Goal: Transaction & Acquisition: Book appointment/travel/reservation

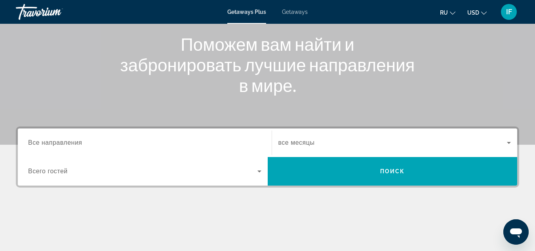
scroll to position [96, 0]
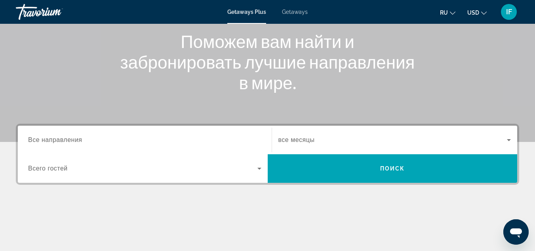
click at [453, 10] on icon "Change language" at bounding box center [453, 13] width 6 height 6
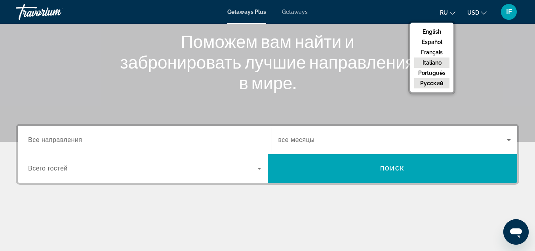
click at [436, 64] on button "Italiano" at bounding box center [431, 62] width 35 height 10
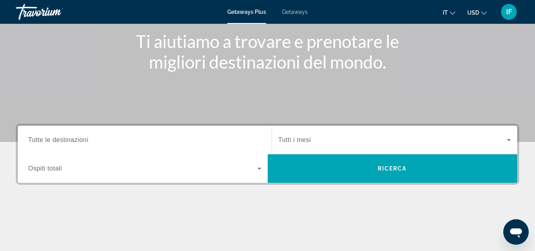
click at [65, 138] on span "Tutte le destinazioni" at bounding box center [58, 139] width 60 height 7
click at [65, 138] on input "Destination Tutte le destinazioni" at bounding box center [144, 139] width 233 height 9
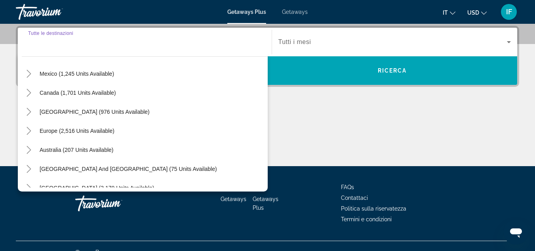
scroll to position [43, 0]
click at [71, 132] on span "Europe (2,516 units available)" at bounding box center [77, 130] width 75 height 6
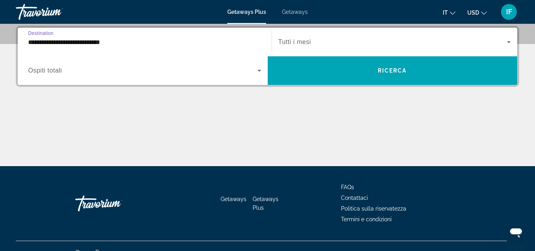
click at [64, 42] on input "**********" at bounding box center [144, 42] width 233 height 9
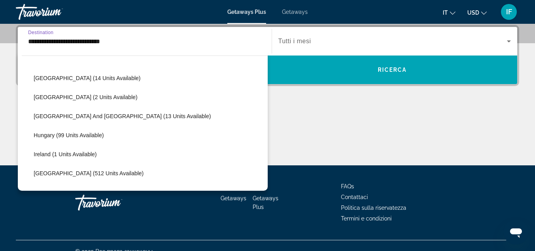
scroll to position [209, 0]
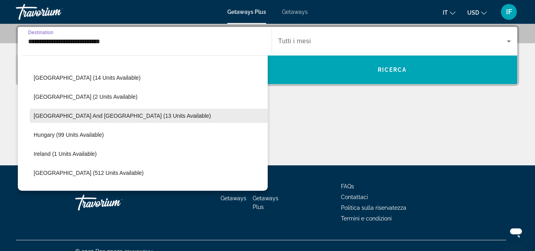
click at [50, 115] on span "[GEOGRAPHIC_DATA] and [GEOGRAPHIC_DATA] (13 units available)" at bounding box center [122, 115] width 177 height 6
type input "**********"
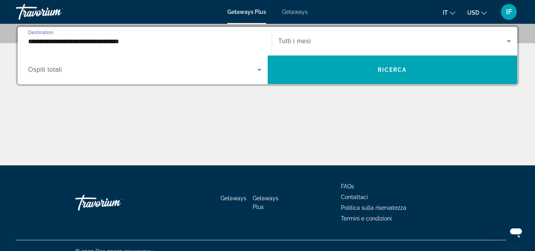
scroll to position [194, 0]
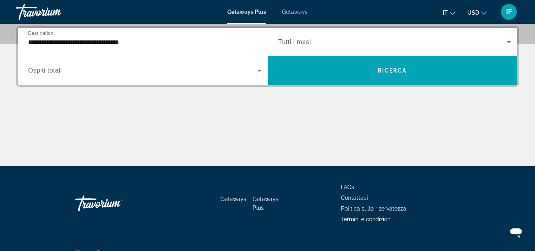
click at [65, 65] on div "Search widget" at bounding box center [144, 70] width 233 height 22
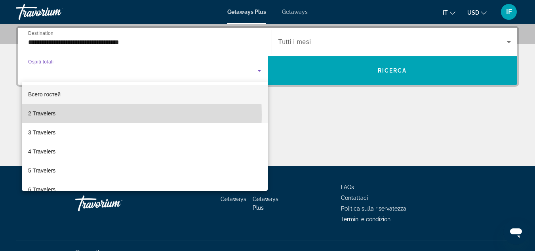
click at [66, 114] on mat-option "2 Travelers" at bounding box center [145, 113] width 246 height 19
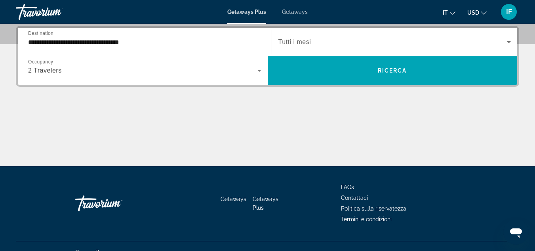
click at [292, 12] on span "Getaways" at bounding box center [295, 12] width 26 height 6
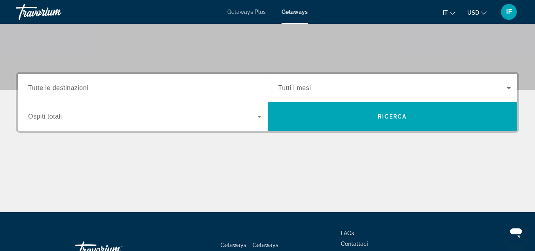
scroll to position [148, 0]
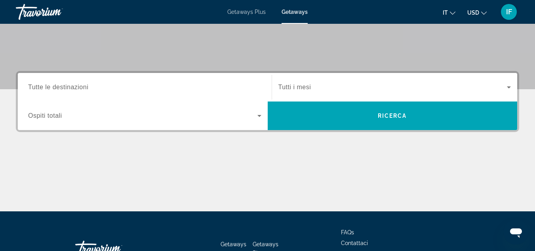
click at [39, 85] on span "Tutte le destinazioni" at bounding box center [58, 87] width 60 height 7
click at [39, 85] on input "Destination Tutte le destinazioni" at bounding box center [144, 87] width 233 height 9
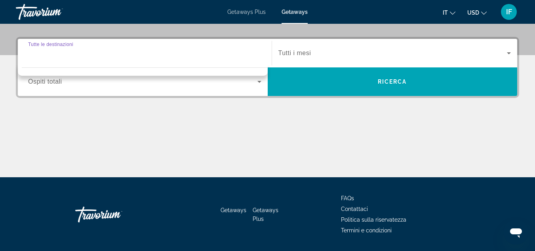
scroll to position [194, 0]
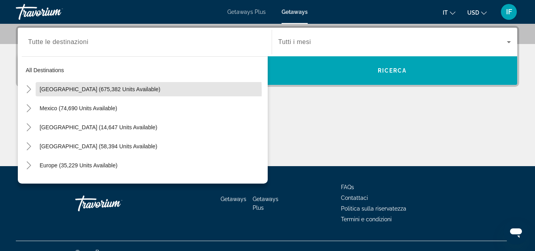
click at [45, 92] on span "Search widget" at bounding box center [152, 89] width 232 height 19
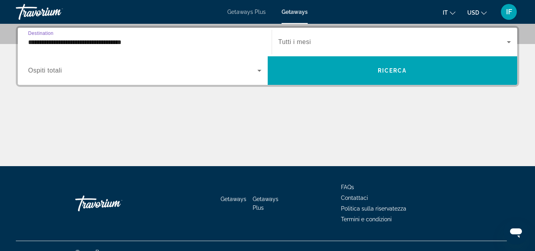
click at [41, 40] on input "**********" at bounding box center [144, 42] width 233 height 9
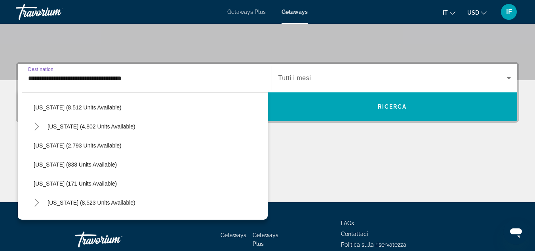
scroll to position [343, 0]
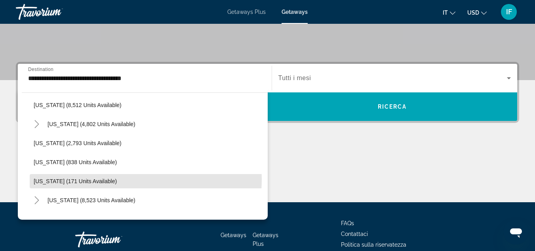
click at [66, 178] on span "[US_STATE] (171 units available)" at bounding box center [75, 181] width 83 height 6
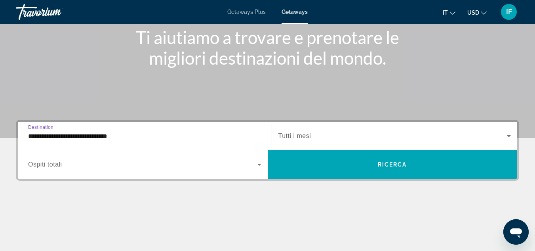
scroll to position [94, 0]
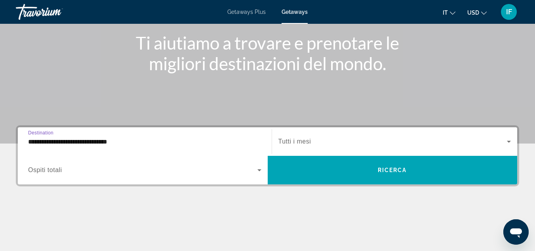
click at [61, 142] on input "**********" at bounding box center [144, 141] width 233 height 9
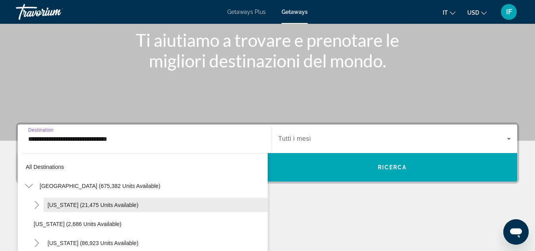
scroll to position [91, 0]
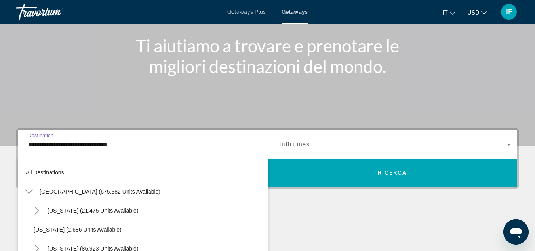
click at [292, 220] on div "Main content" at bounding box center [267, 238] width 503 height 59
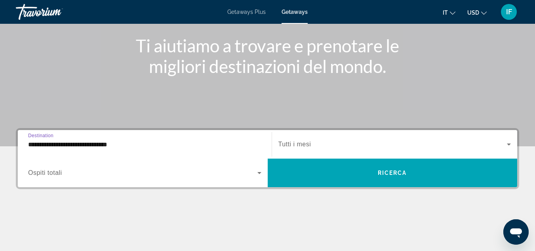
click at [130, 143] on input "**********" at bounding box center [144, 144] width 233 height 9
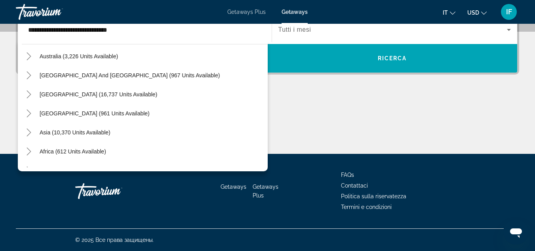
scroll to position [983, 0]
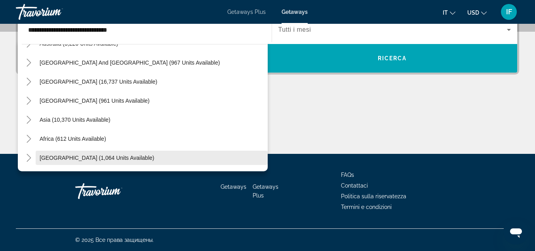
click at [61, 155] on span "[GEOGRAPHIC_DATA] (1,064 units available)" at bounding box center [97, 157] width 114 height 6
type input "**********"
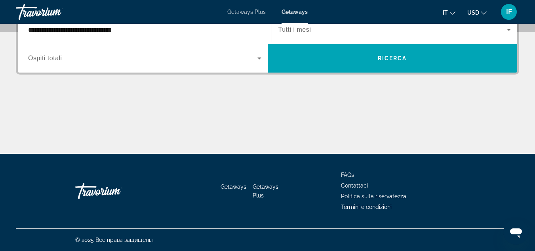
scroll to position [194, 0]
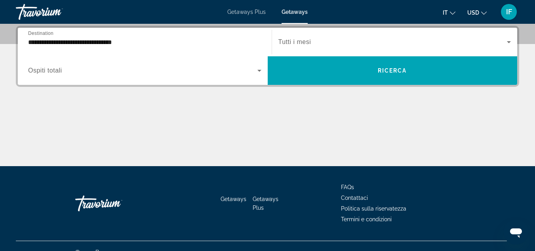
click at [46, 68] on span "Ospiti totali" at bounding box center [45, 70] width 34 height 7
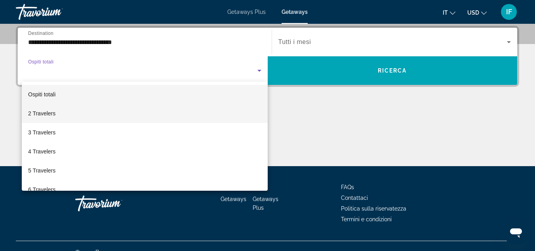
click at [44, 112] on span "2 Travelers" at bounding box center [41, 112] width 27 height 9
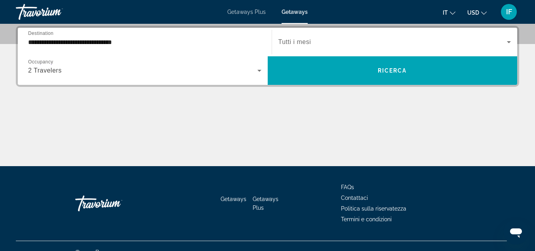
click at [287, 51] on div "Search widget" at bounding box center [394, 42] width 233 height 22
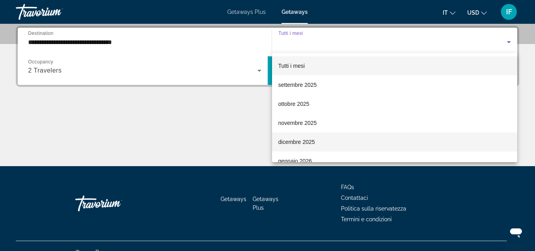
click at [294, 141] on span "dicembre 2025" at bounding box center [296, 141] width 37 height 9
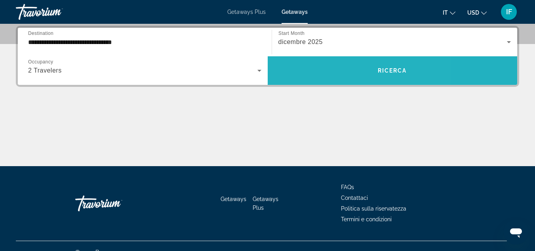
click at [333, 76] on span "Search widget" at bounding box center [393, 70] width 250 height 19
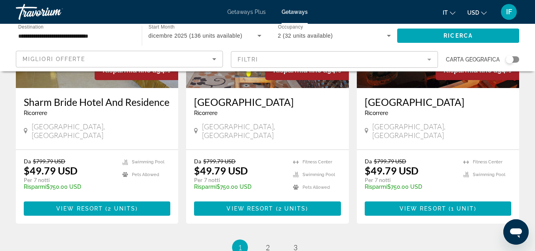
scroll to position [972, 0]
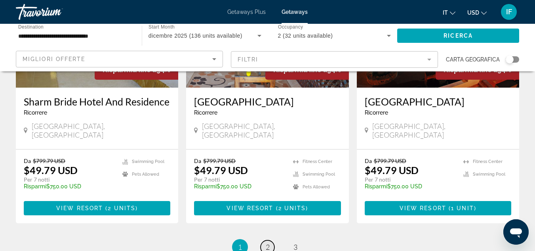
click at [270, 240] on link "page 2" at bounding box center [267, 247] width 14 height 14
